Goal: Obtain resource: Obtain resource

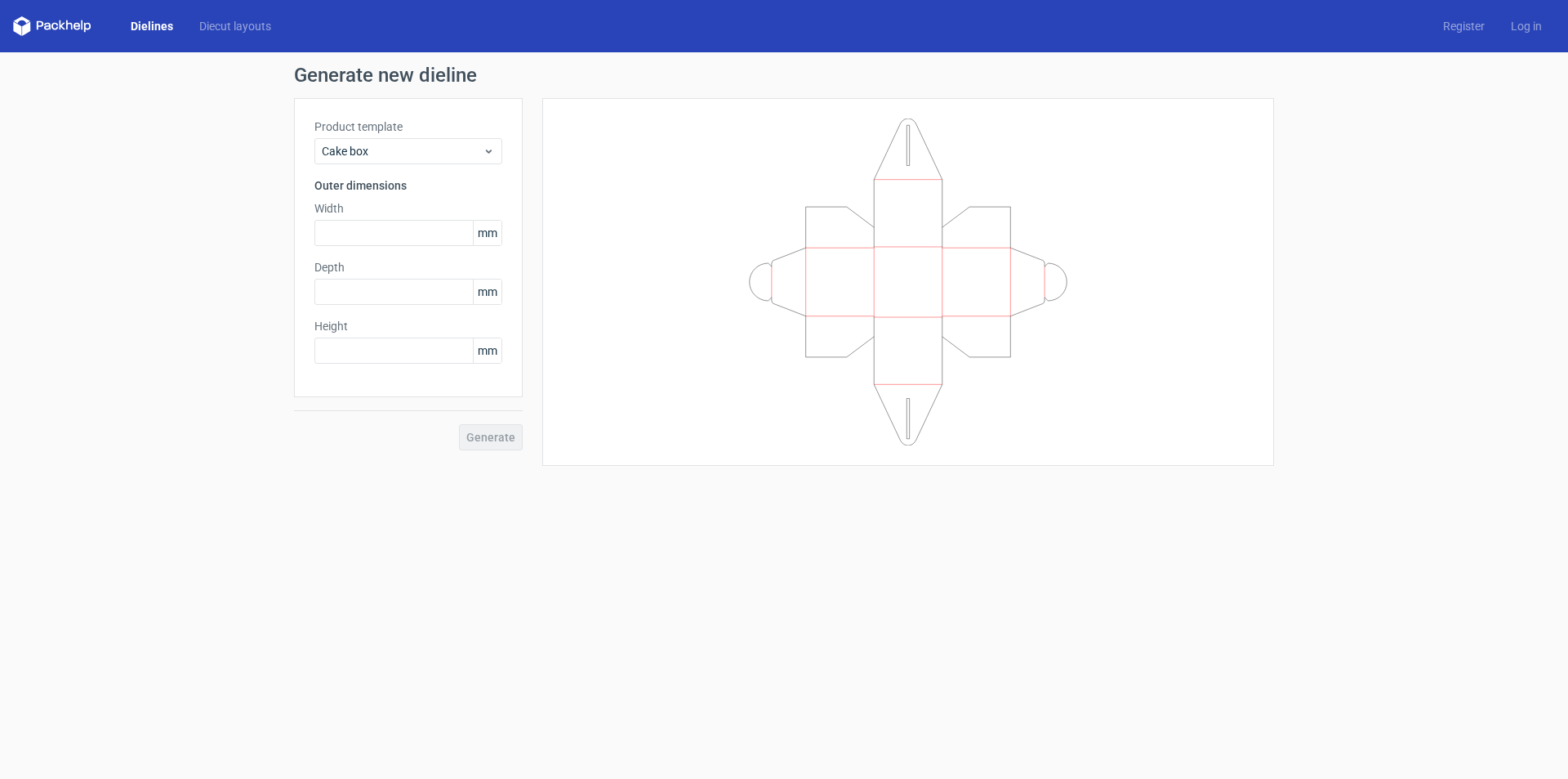
click at [216, 35] on div "Dielines Diecut layouts" at bounding box center [148, 26] width 271 height 20
click at [218, 32] on link "Diecut layouts" at bounding box center [235, 26] width 98 height 16
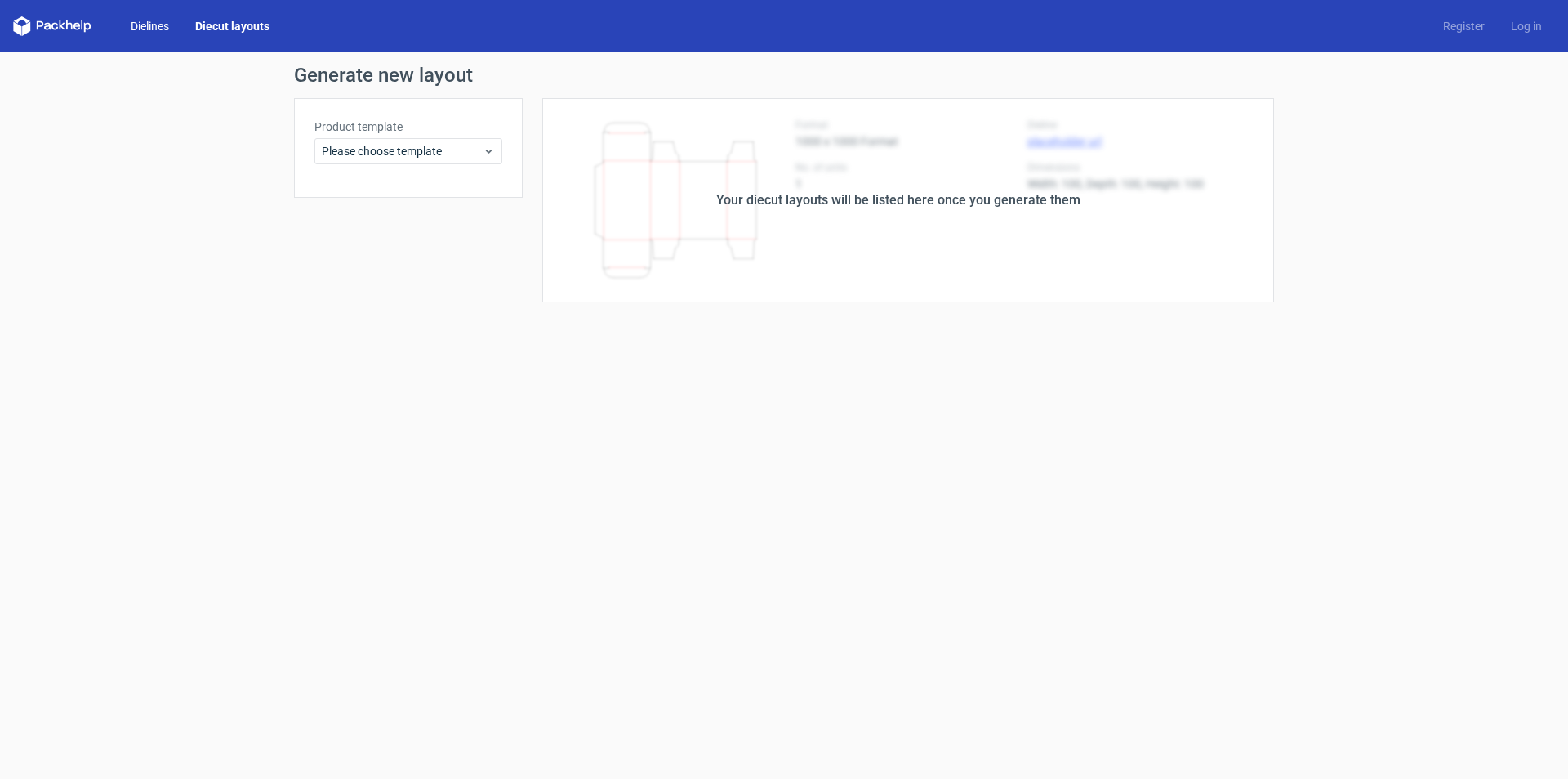
click at [161, 30] on link "Dielines" at bounding box center [150, 26] width 64 height 16
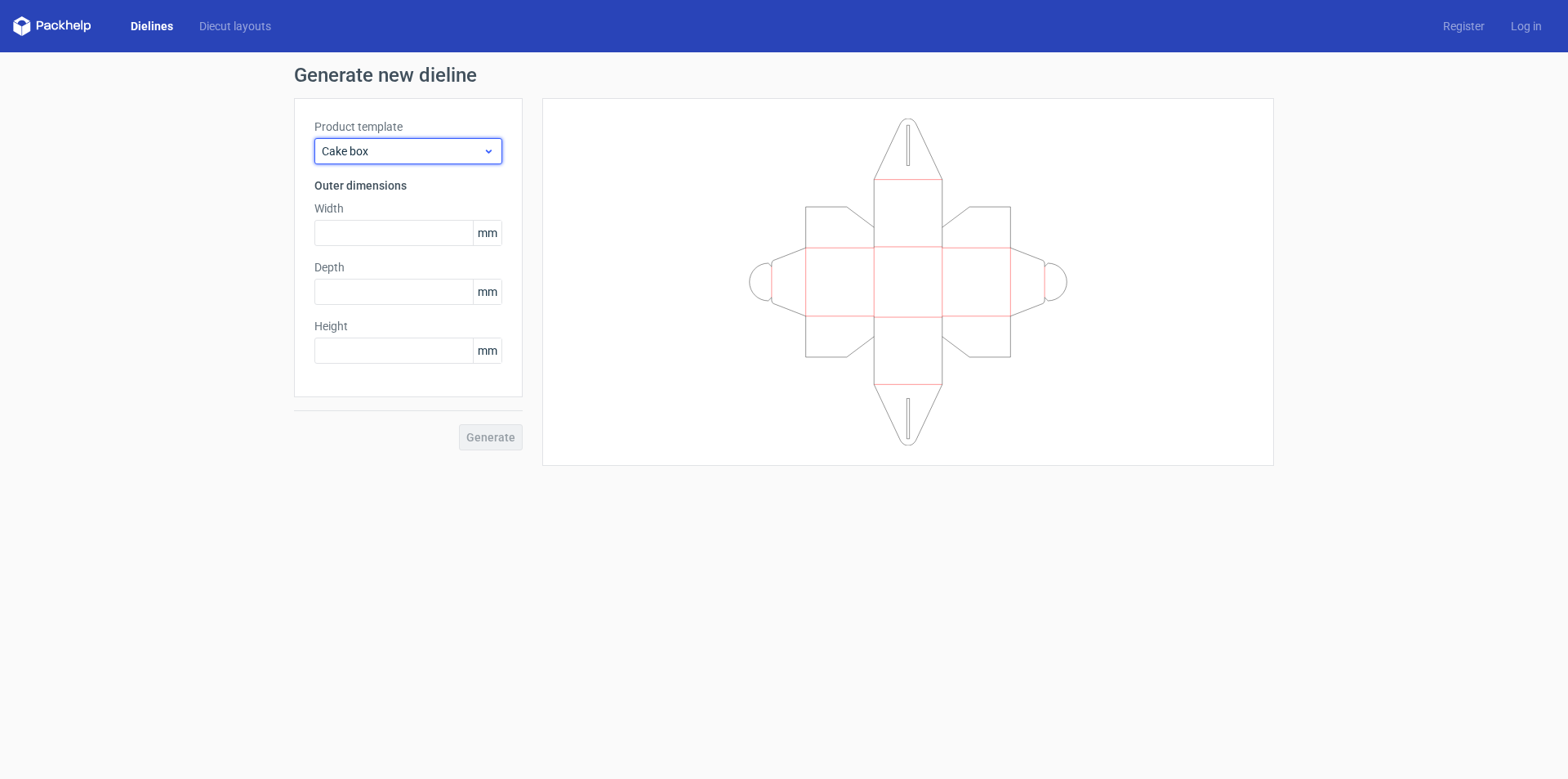
click at [378, 144] on span "Cake box" at bounding box center [403, 151] width 161 height 16
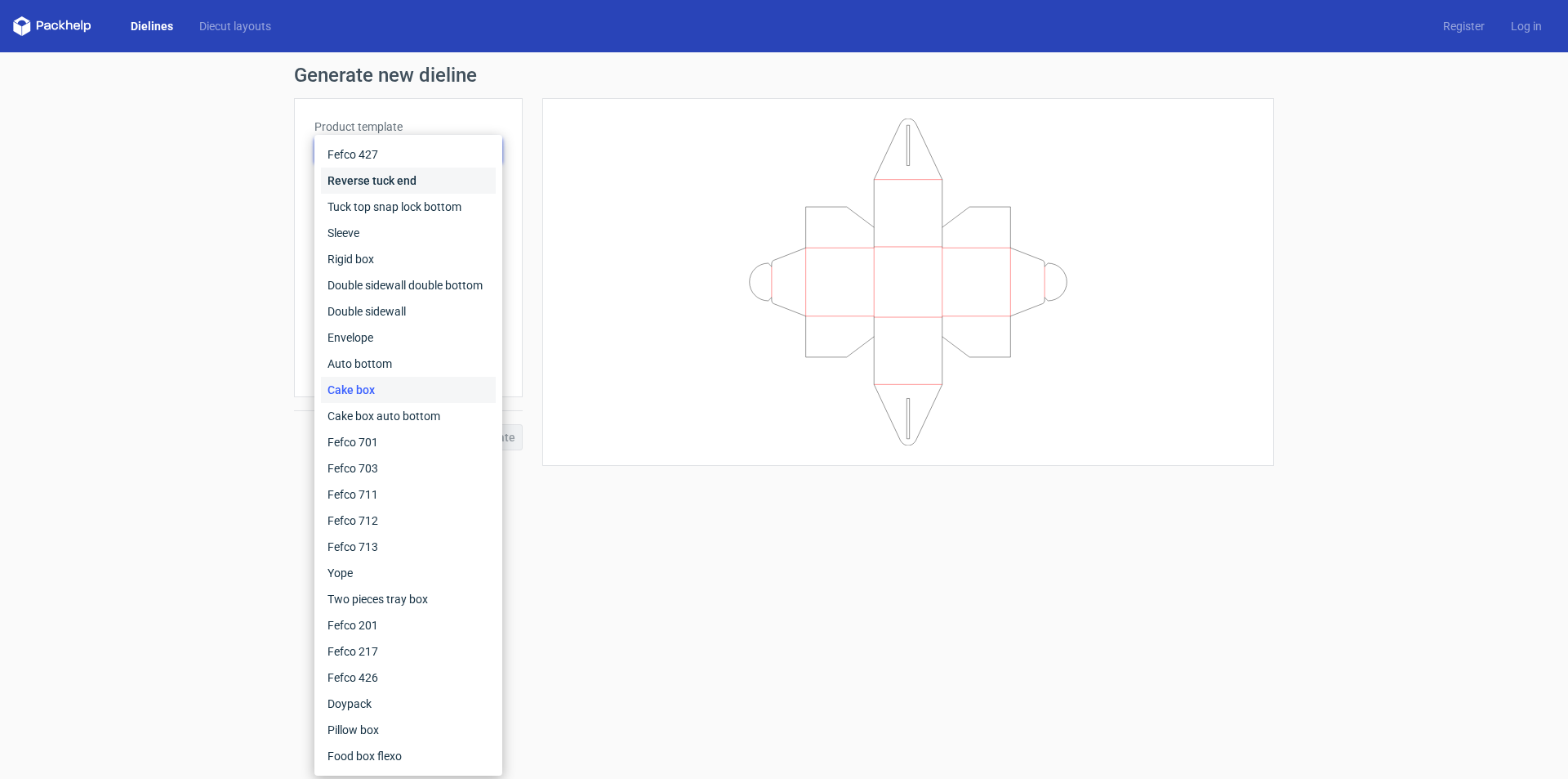
click at [398, 188] on div "Reverse tuck end" at bounding box center [409, 181] width 175 height 26
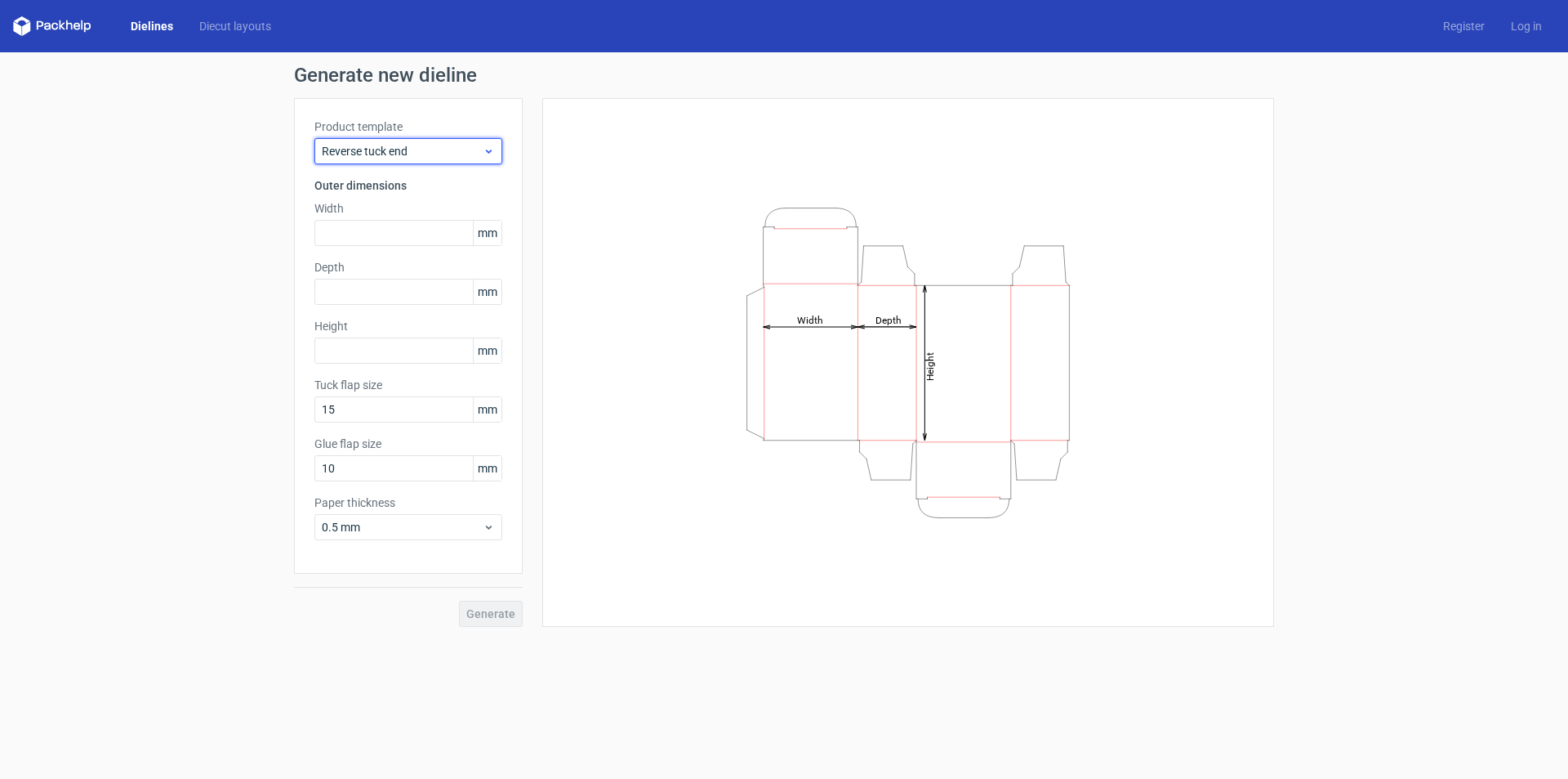
click at [395, 156] on span "Reverse tuck end" at bounding box center [403, 151] width 161 height 16
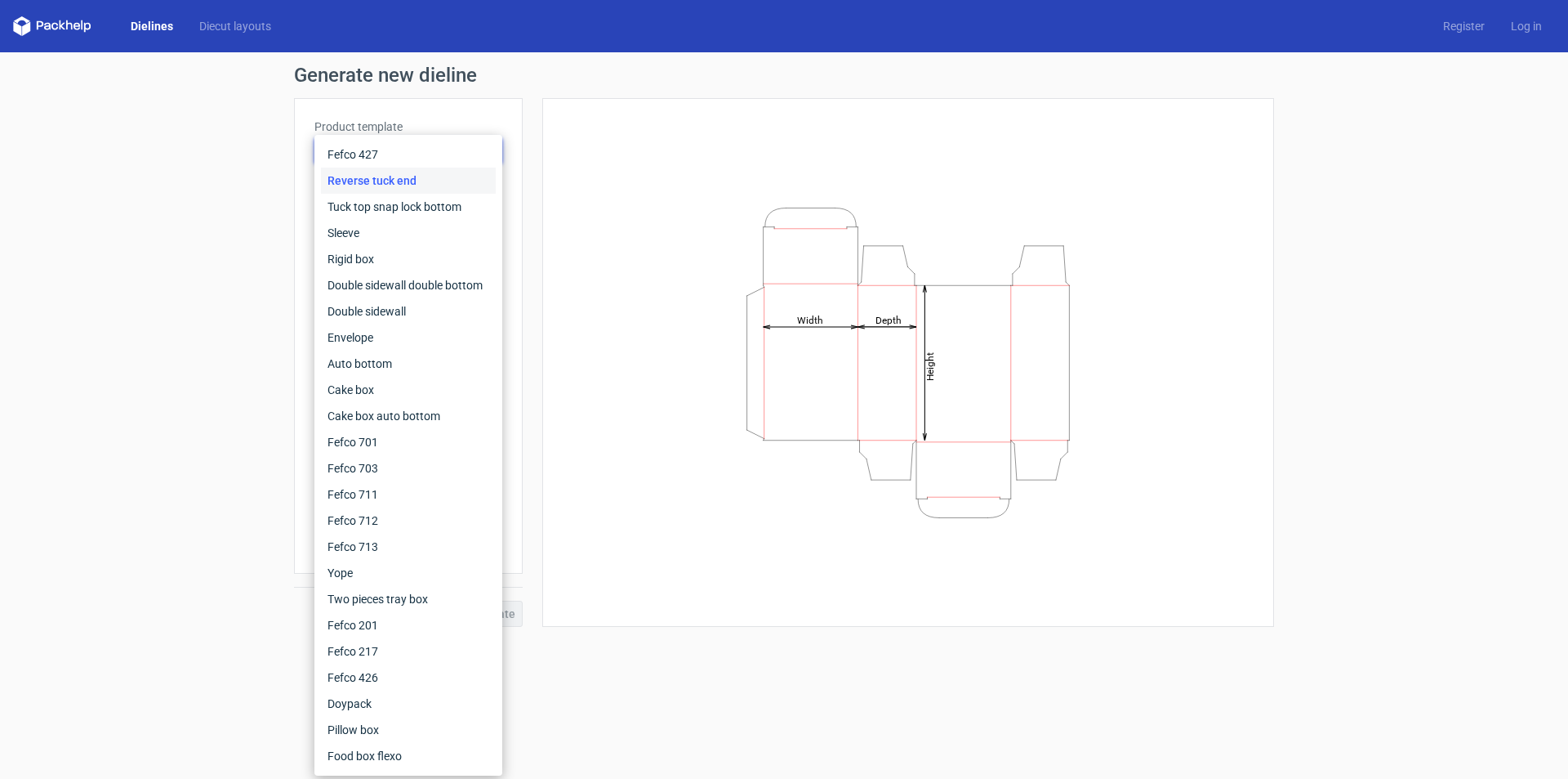
click at [28, 40] on div "Dielines Diecut layouts Register Log in" at bounding box center [784, 26] width 1568 height 53
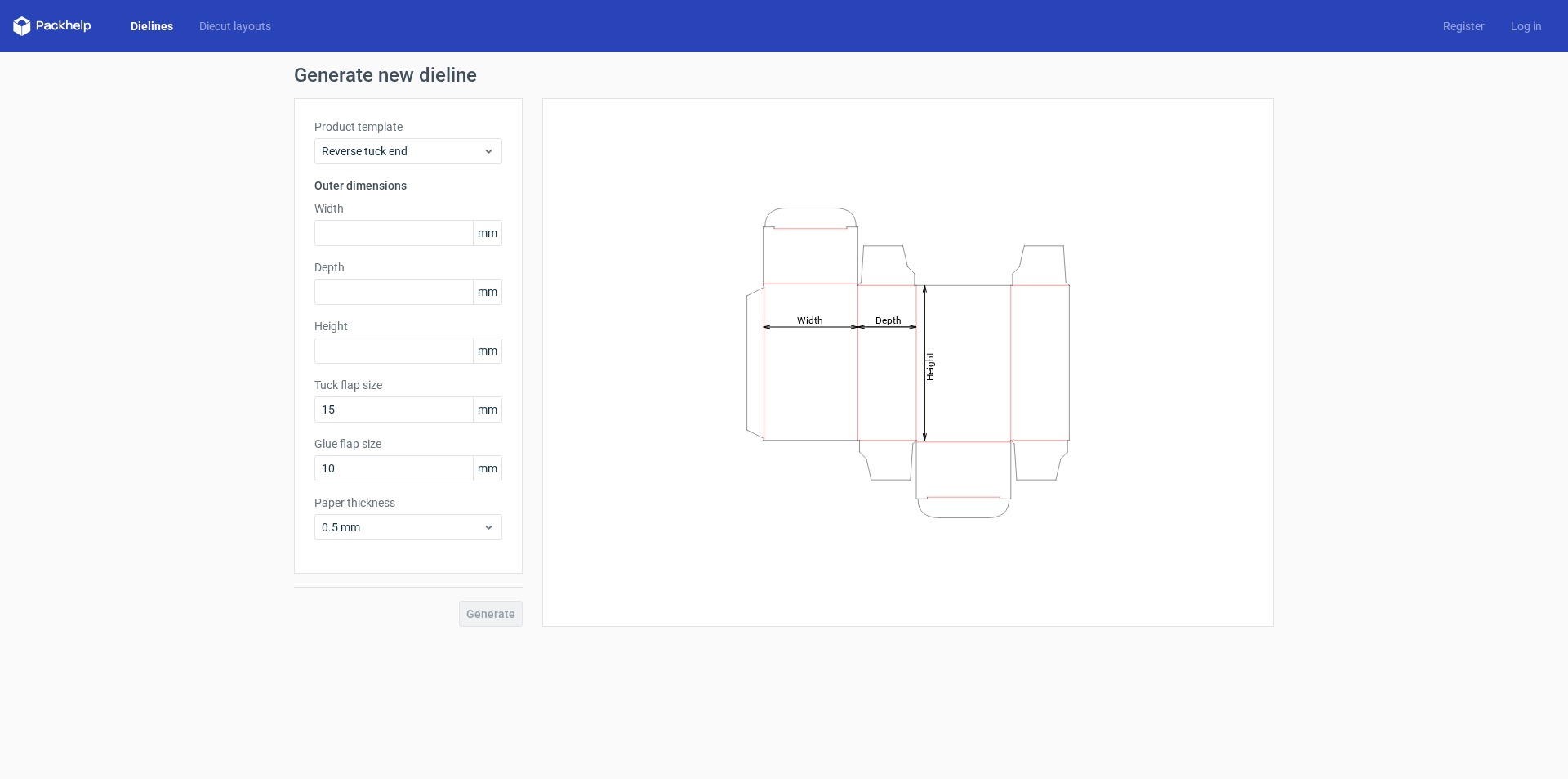
click at [34, 32] on icon at bounding box center [52, 26] width 78 height 20
